Goal: Task Accomplishment & Management: Manage account settings

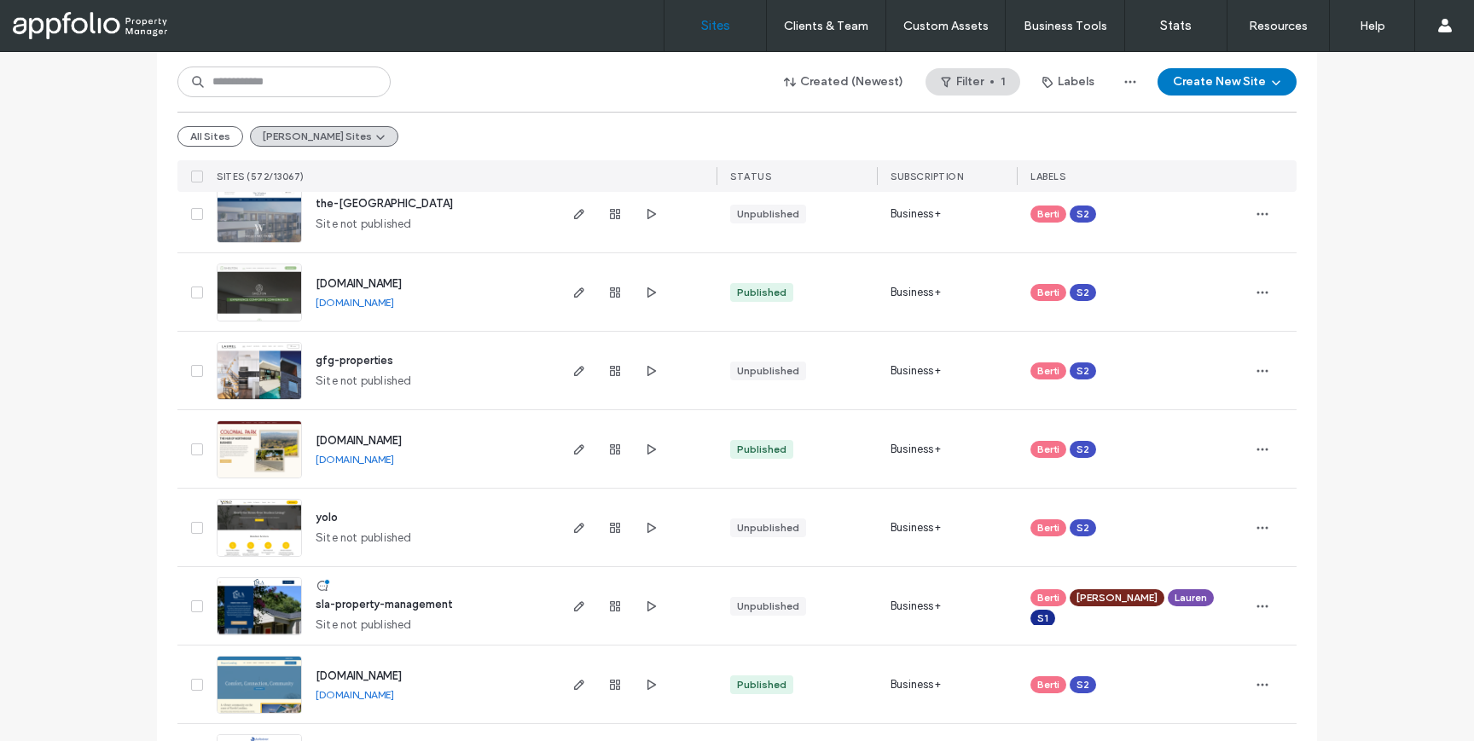
scroll to position [291, 0]
click at [215, 125] on div "All Sites Berti's Sites" at bounding box center [736, 136] width 1119 height 49
click at [215, 136] on button "All Sites" at bounding box center [210, 136] width 66 height 20
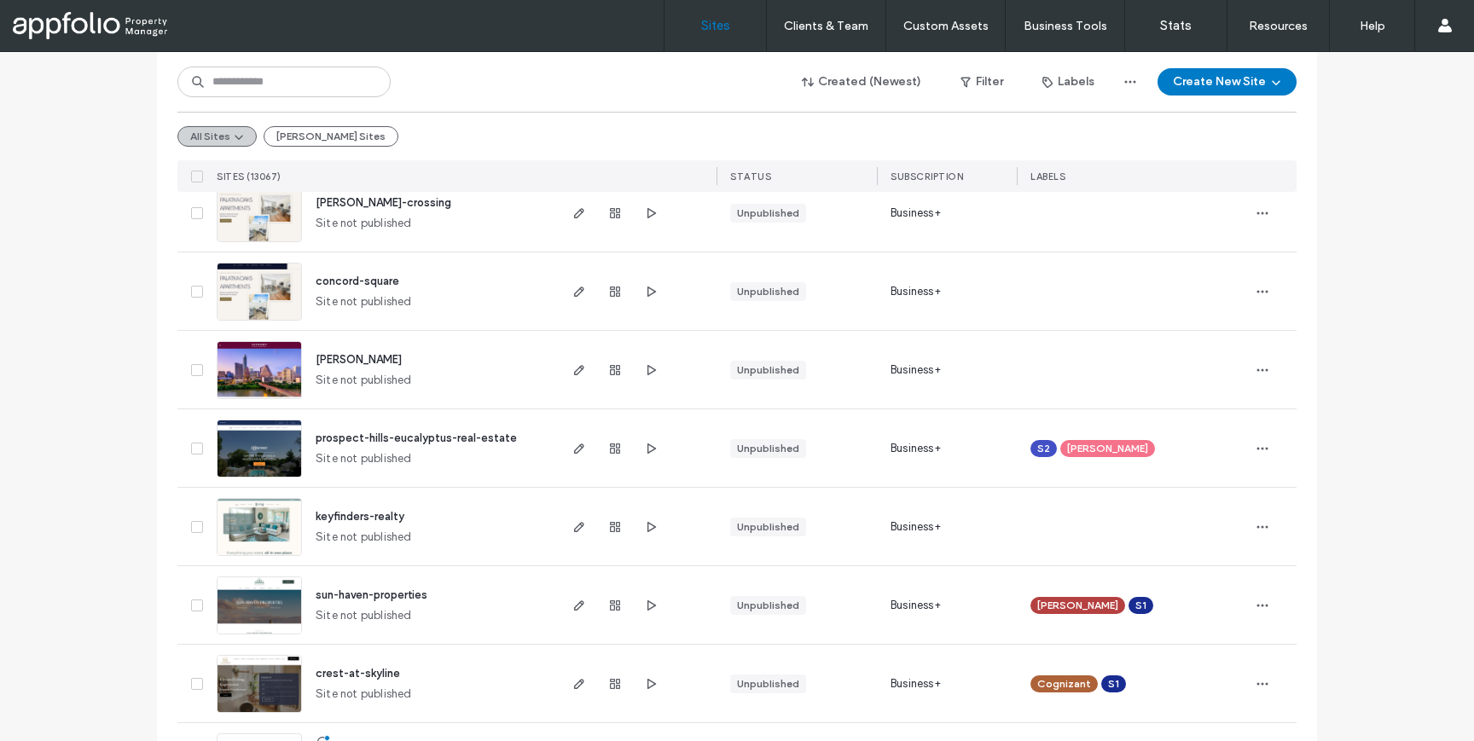
scroll to position [1782, 0]
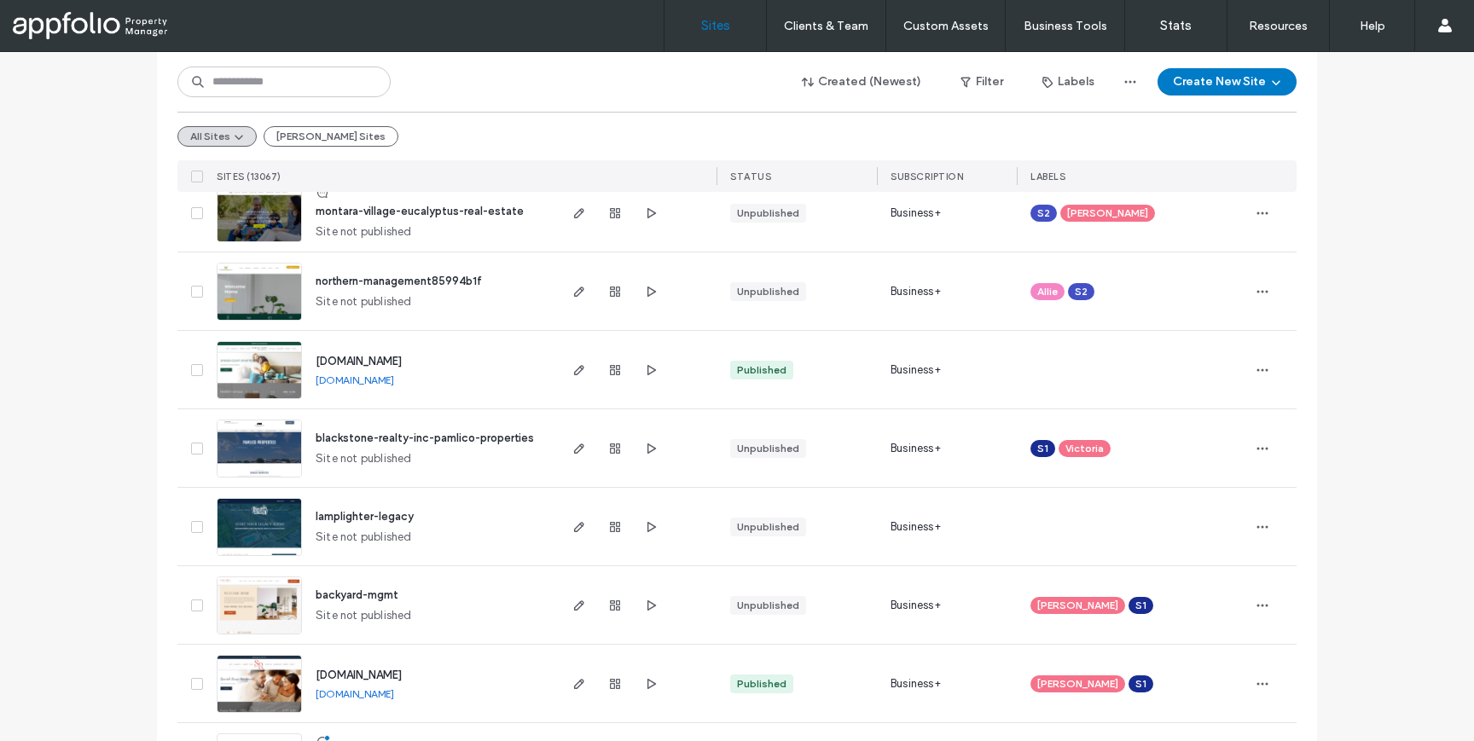
click at [194, 527] on icon at bounding box center [197, 527] width 7 height 5
click at [240, 78] on button "Assign Labels" at bounding box center [239, 81] width 124 height 27
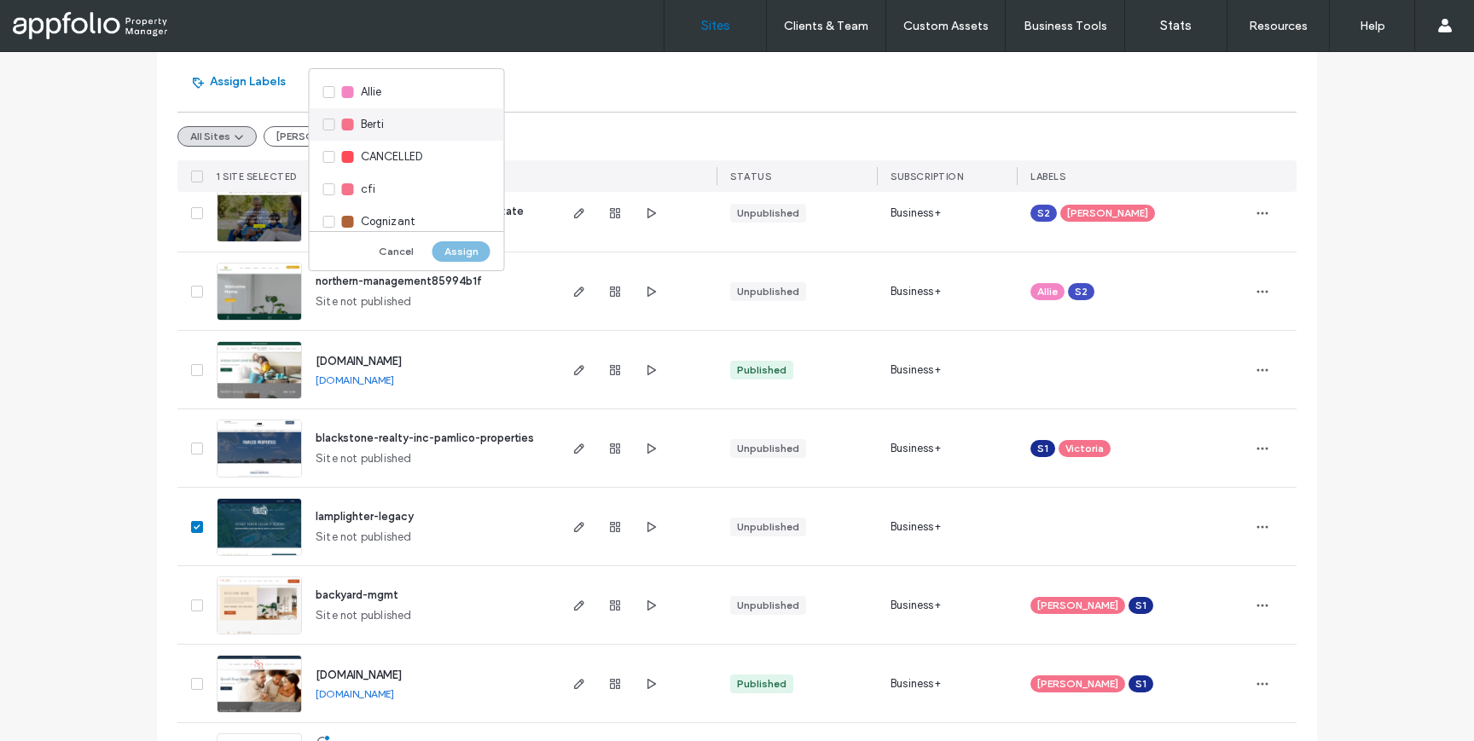
click at [323, 125] on div "Berti" at bounding box center [407, 124] width 194 height 32
click at [322, 152] on div "S2" at bounding box center [407, 152] width 194 height 32
click at [450, 249] on button "Assign" at bounding box center [461, 251] width 58 height 20
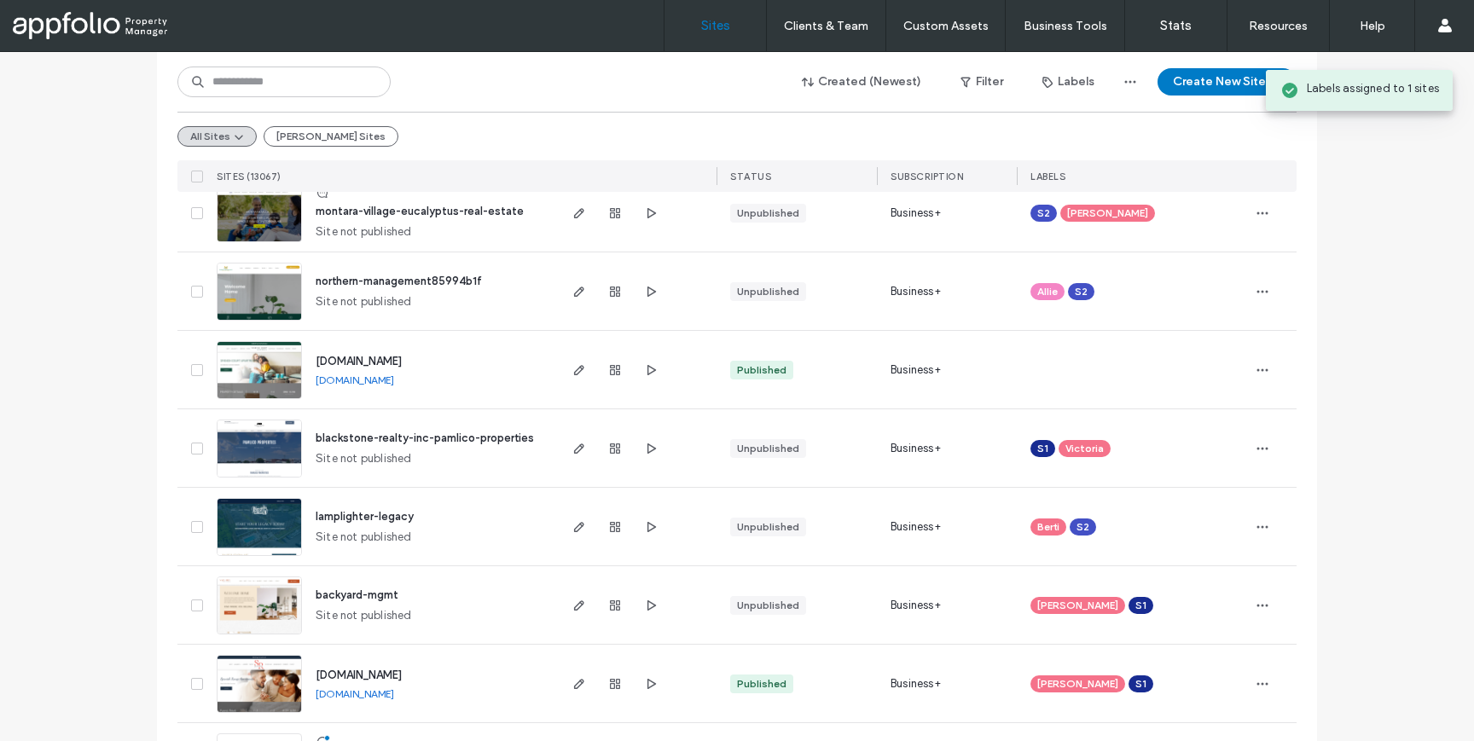
click at [393, 521] on span "lamplighter-legacy" at bounding box center [365, 516] width 98 height 13
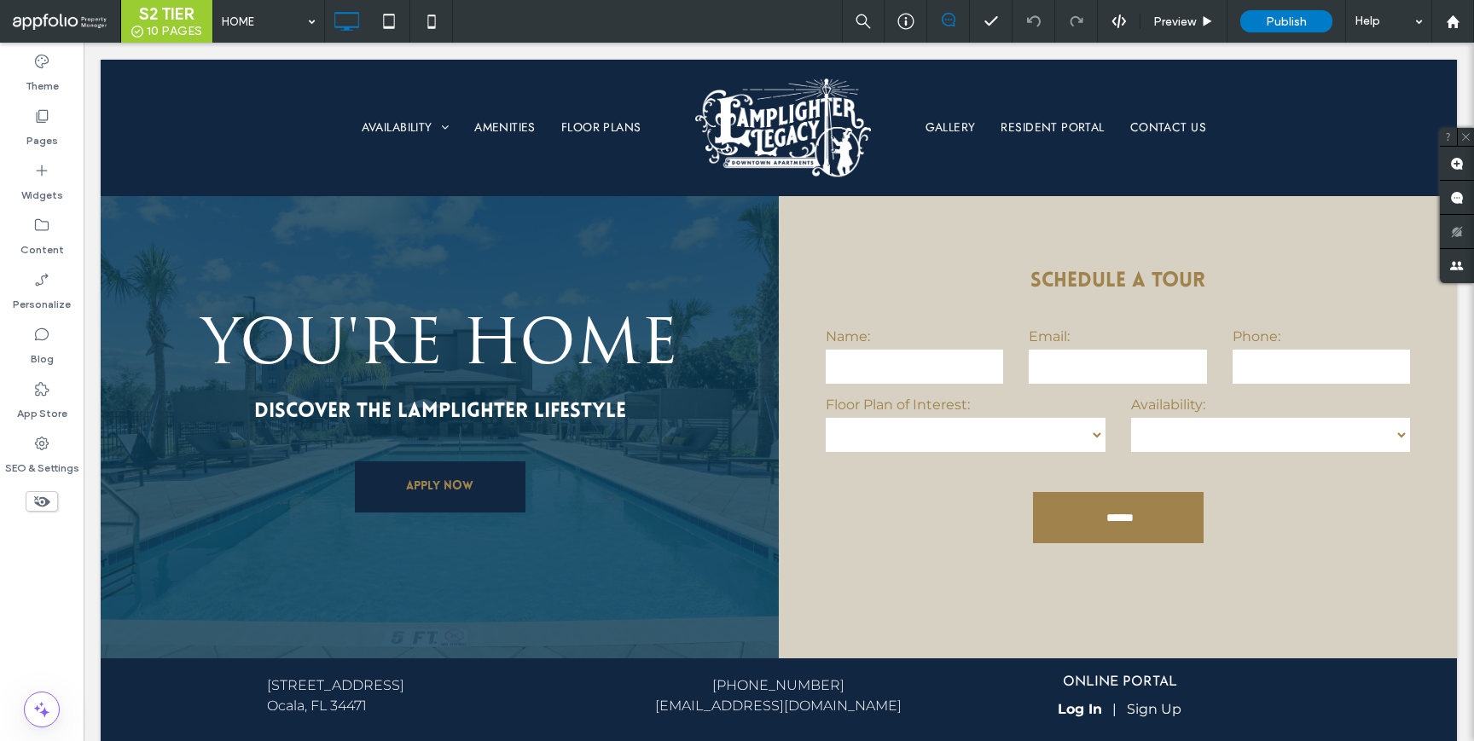
scroll to position [2515, 0]
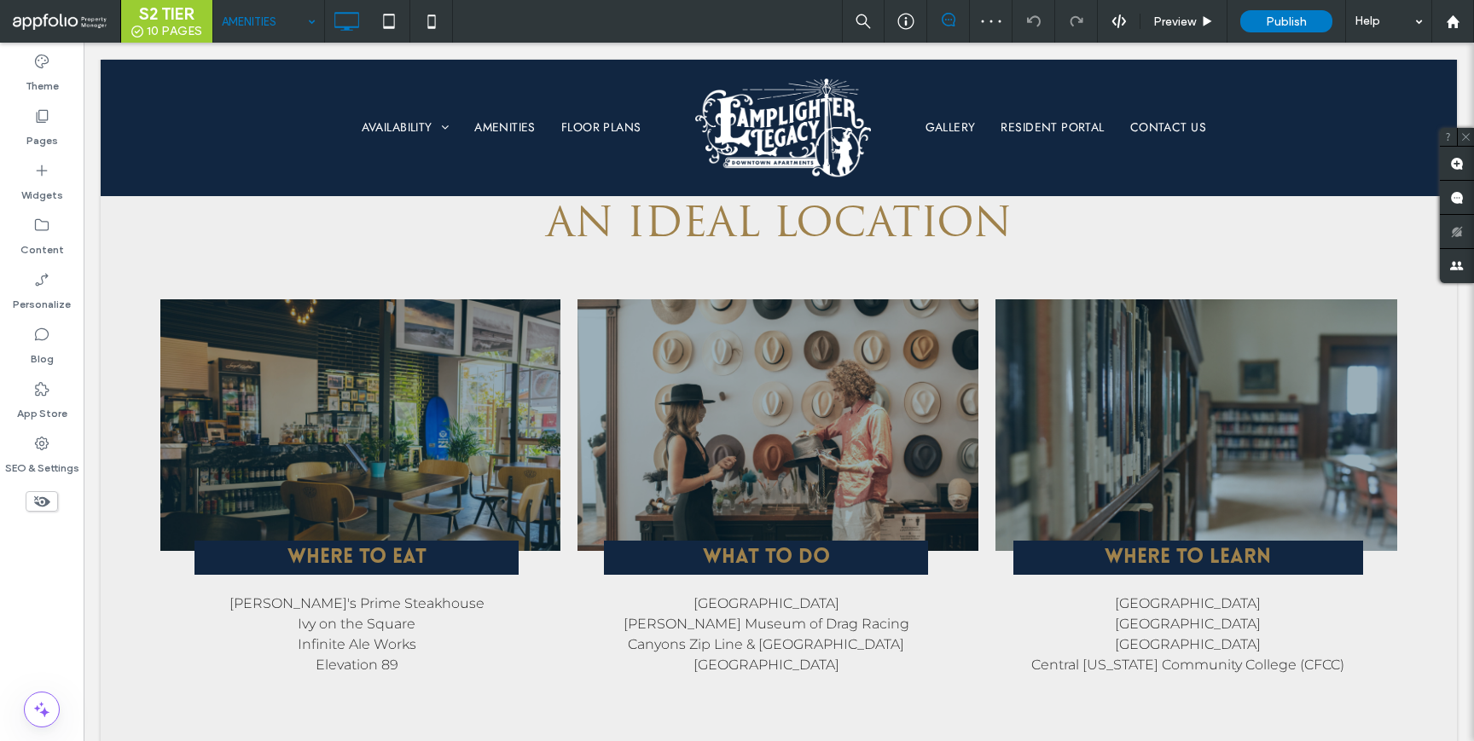
scroll to position [2881, 0]
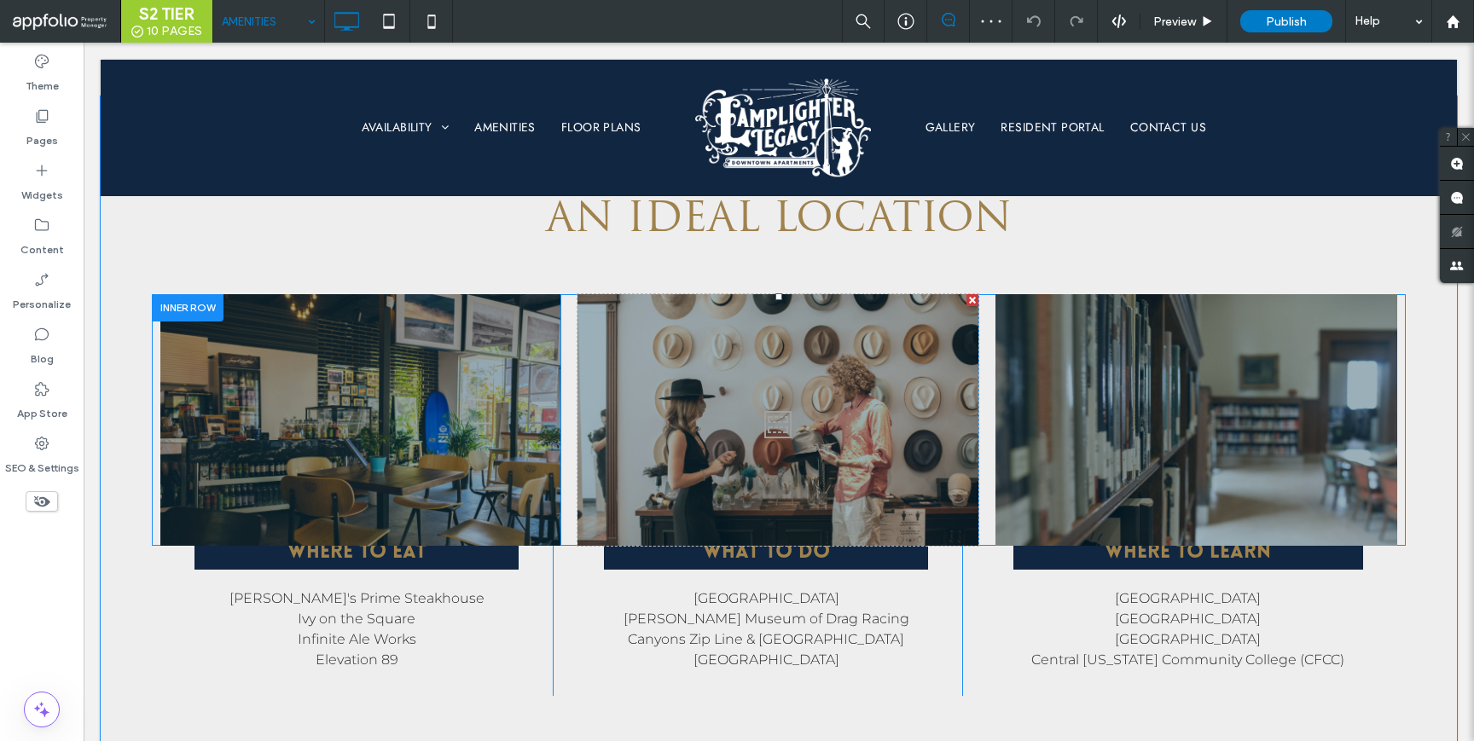
click at [588, 371] on div "Click To Paste" at bounding box center [778, 420] width 402 height 252
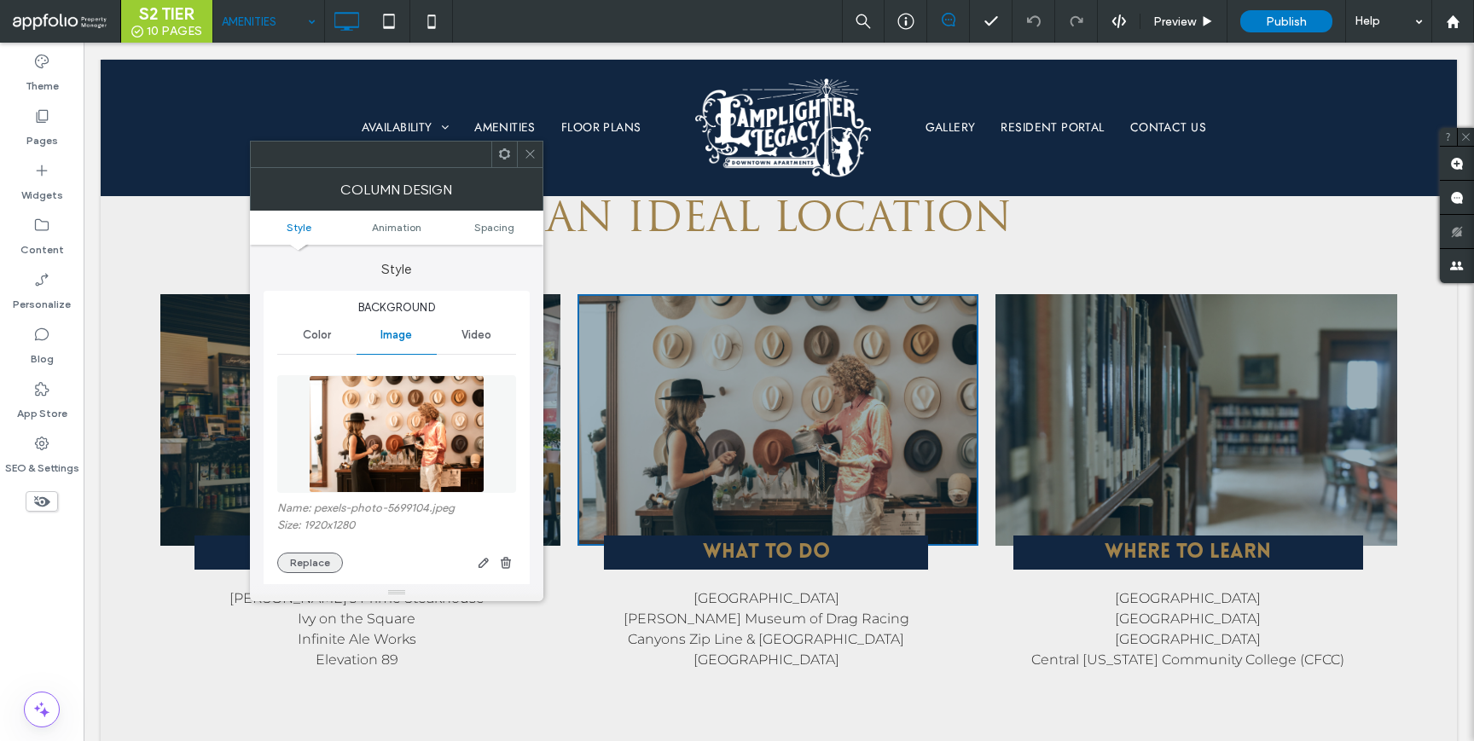
click at [309, 555] on button "Replace" at bounding box center [310, 563] width 66 height 20
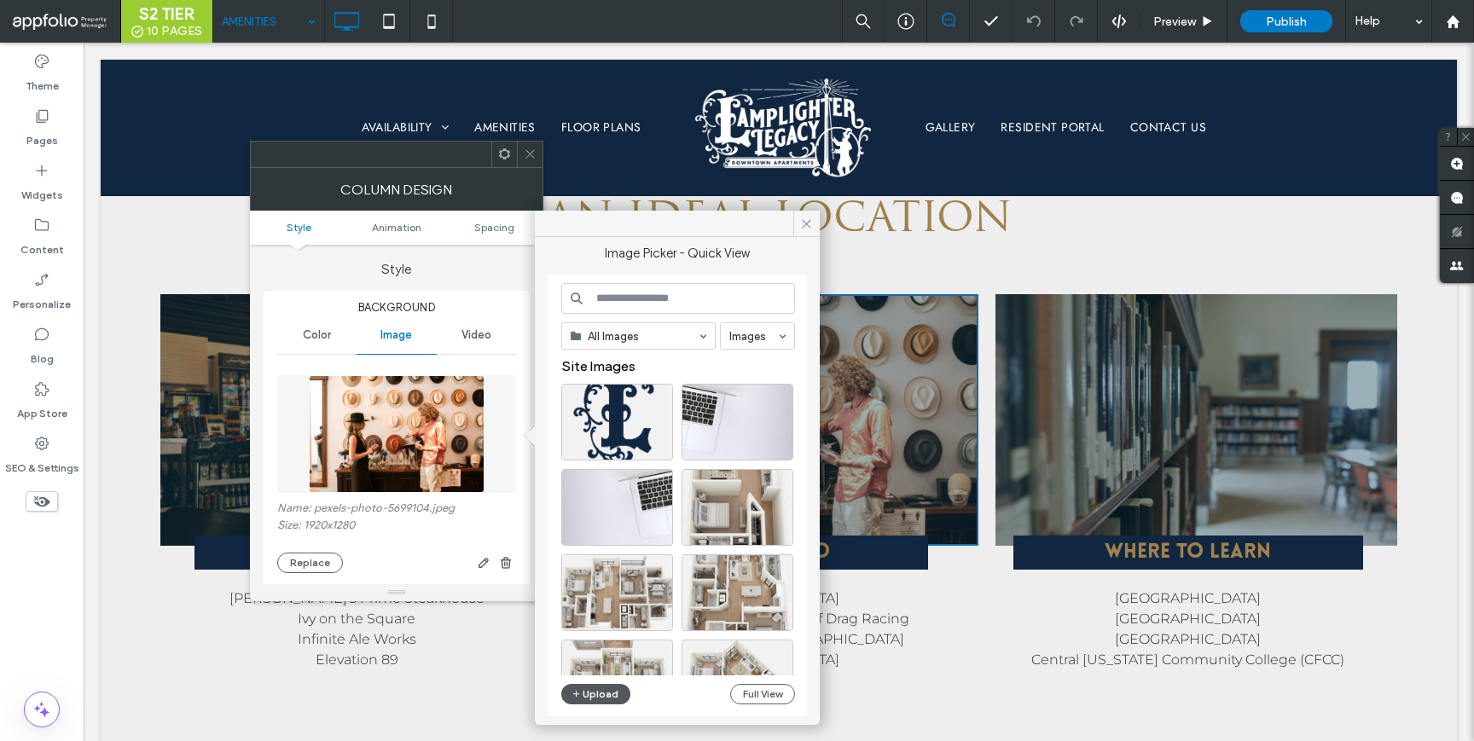
click at [597, 691] on button "Upload" at bounding box center [596, 694] width 70 height 20
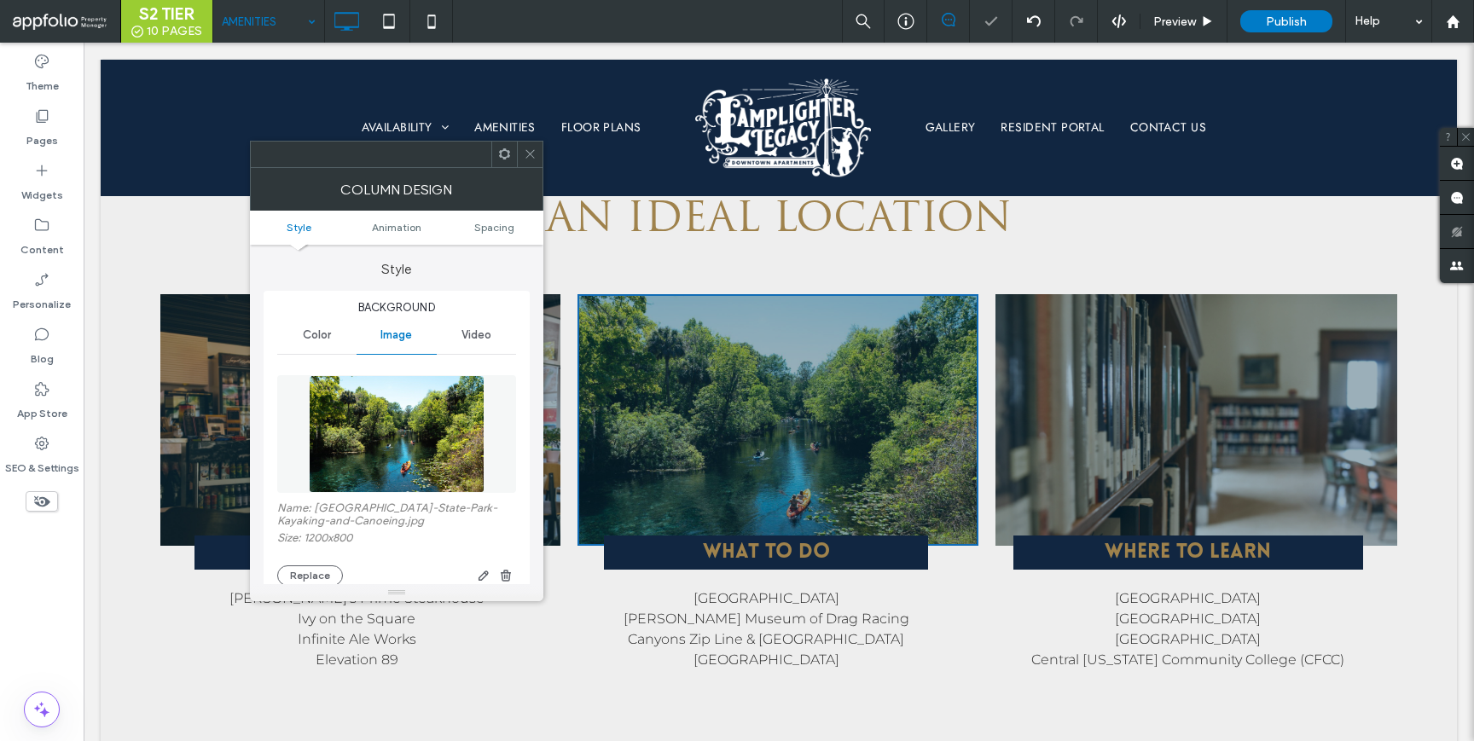
click at [532, 154] on icon at bounding box center [530, 154] width 13 height 13
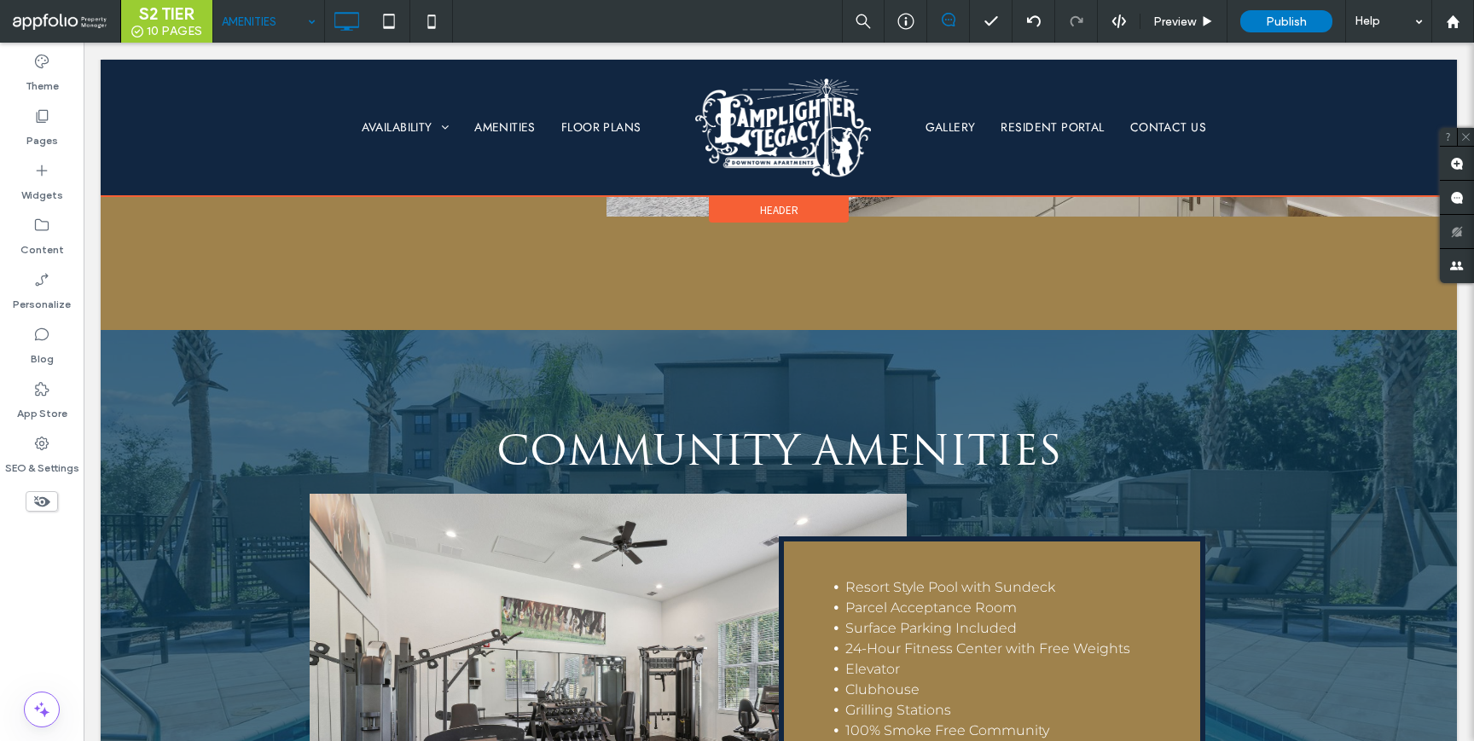
scroll to position [1760, 0]
